Goal: Transaction & Acquisition: Purchase product/service

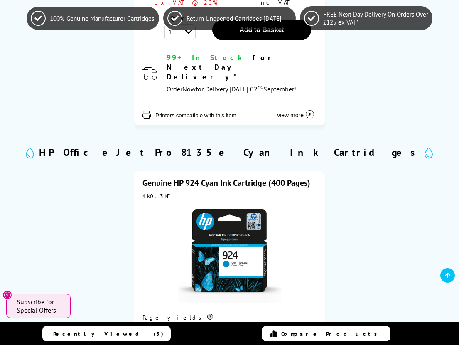
scroll to position [855, 0]
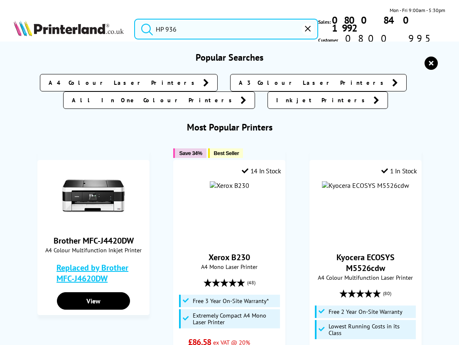
click at [188, 21] on input "HP 936" at bounding box center [226, 29] width 184 height 21
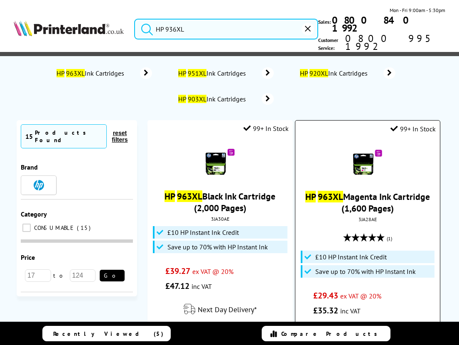
type input "HP 936XL"
click at [338, 191] on mark "963XL" at bounding box center [330, 197] width 25 height 12
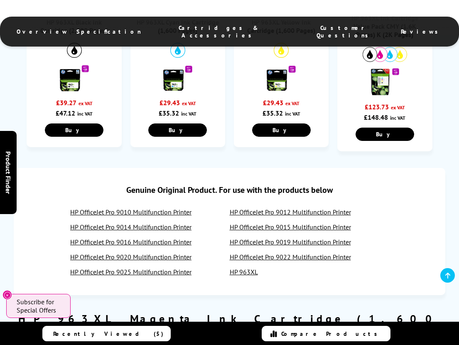
scroll to position [542, 0]
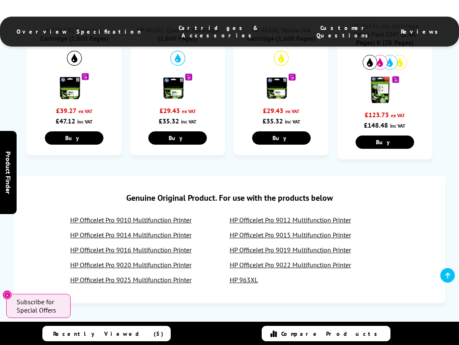
click at [144, 216] on link "HP OfficeJet Pro 9010 Multifunction Printer" at bounding box center [130, 220] width 121 height 8
